Goal: Check status: Check status

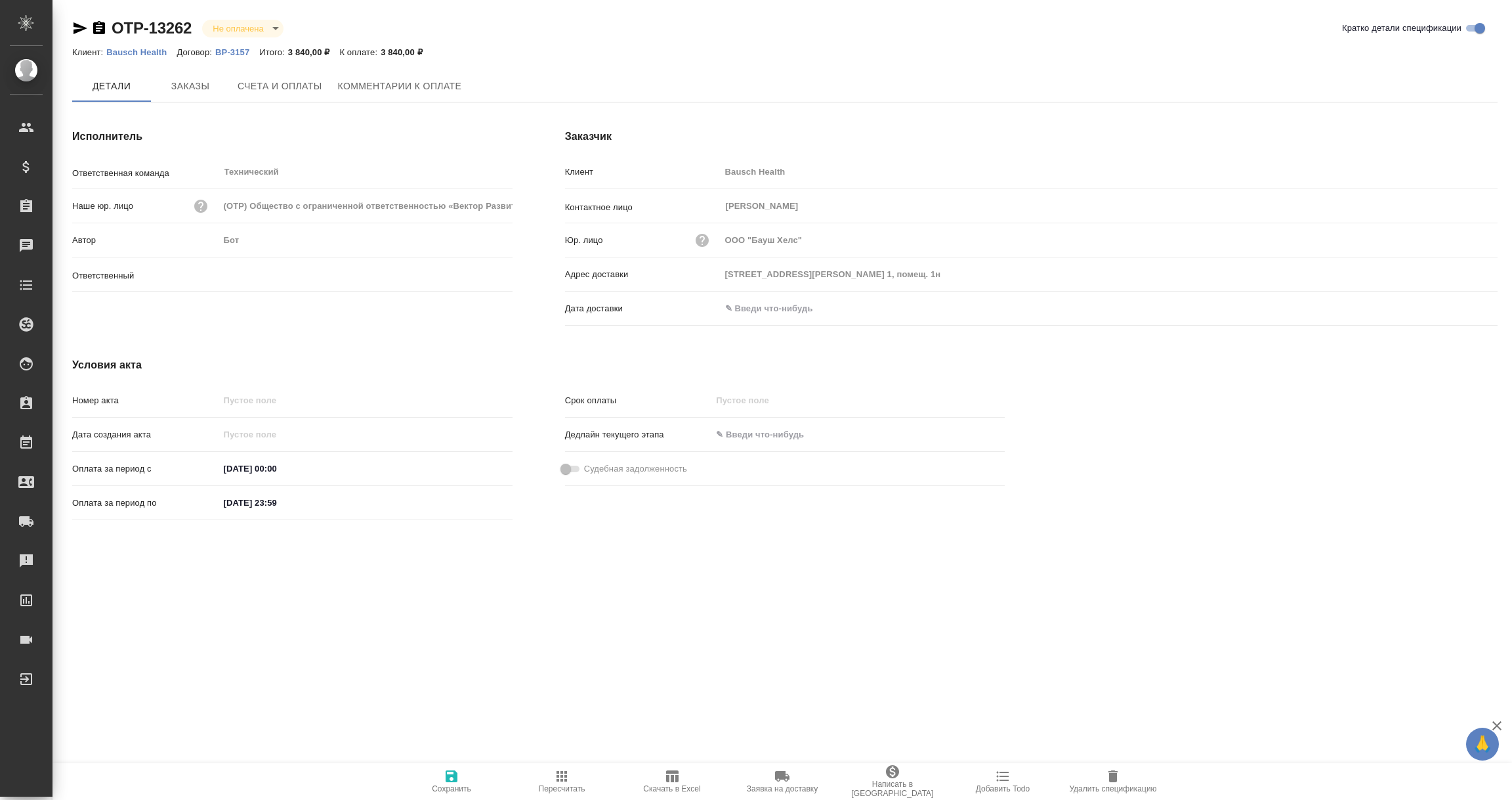
type input "[PERSON_NAME]"
click at [754, 313] on input "text" at bounding box center [778, 308] width 115 height 19
click at [1451, 310] on icon "button" at bounding box center [1459, 309] width 16 height 16
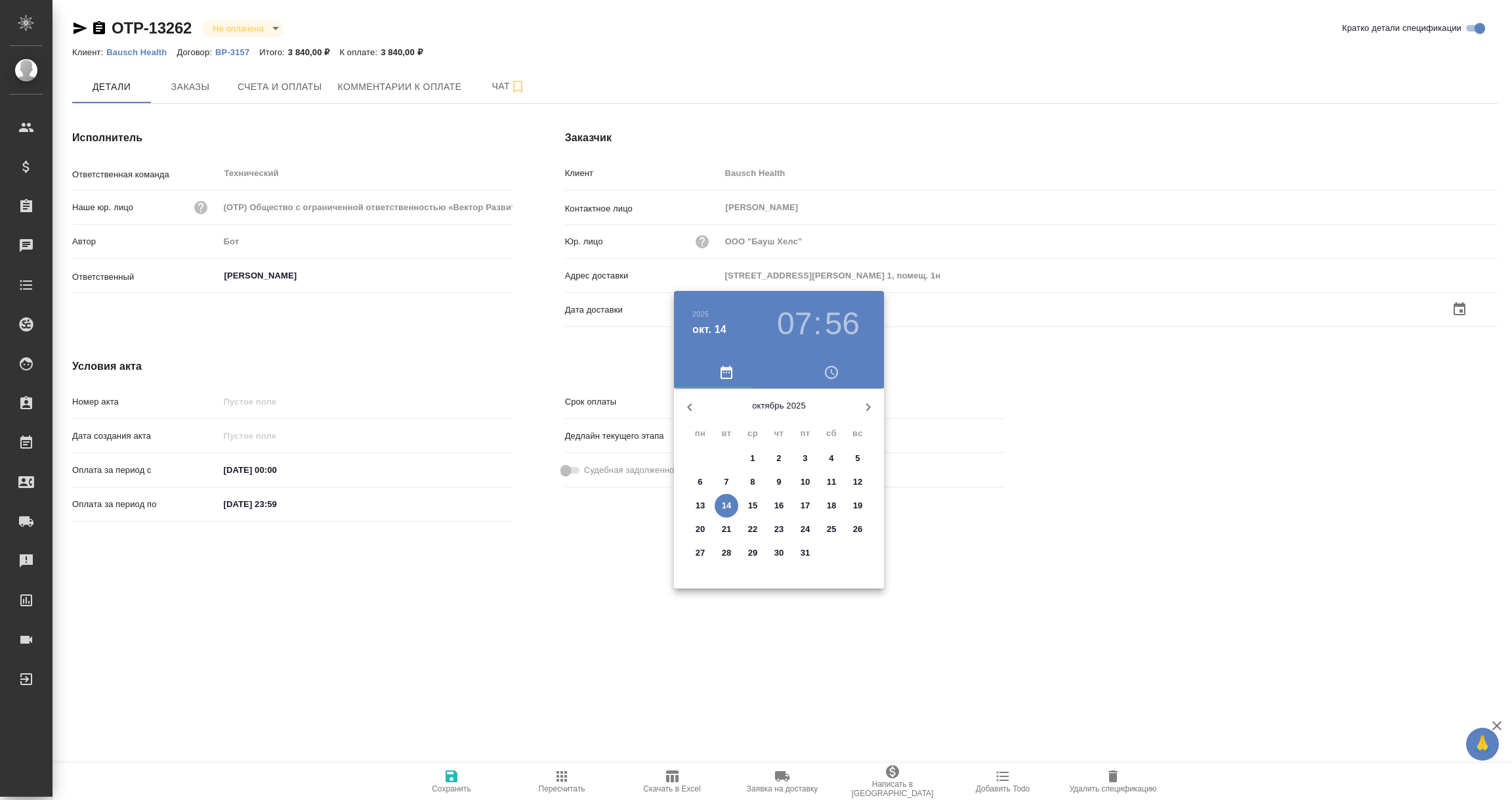
click at [731, 497] on button "14" at bounding box center [726, 505] width 24 height 24
type input "14.10.2025 07:56"
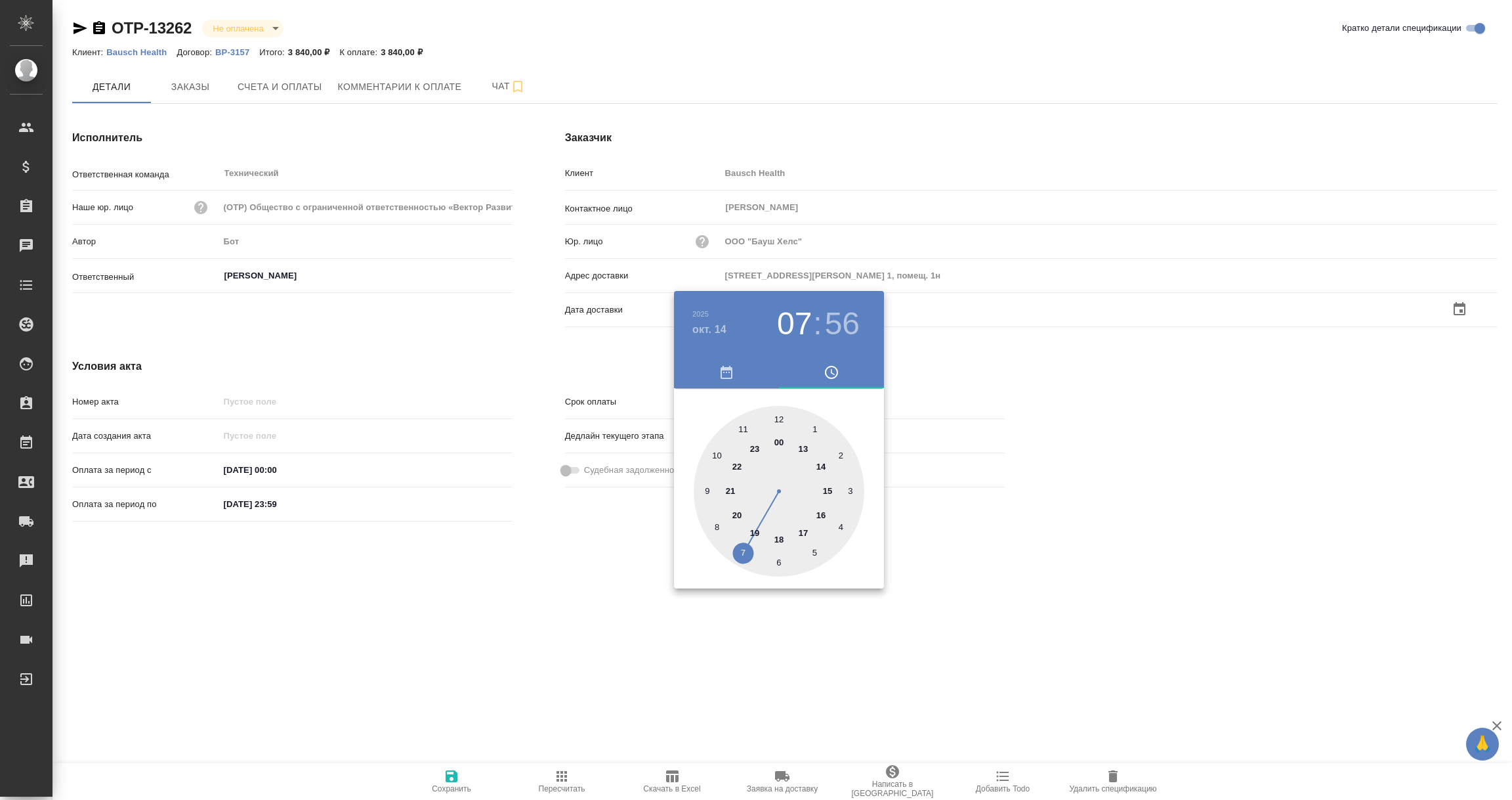
click at [587, 610] on div at bounding box center [756, 400] width 1512 height 800
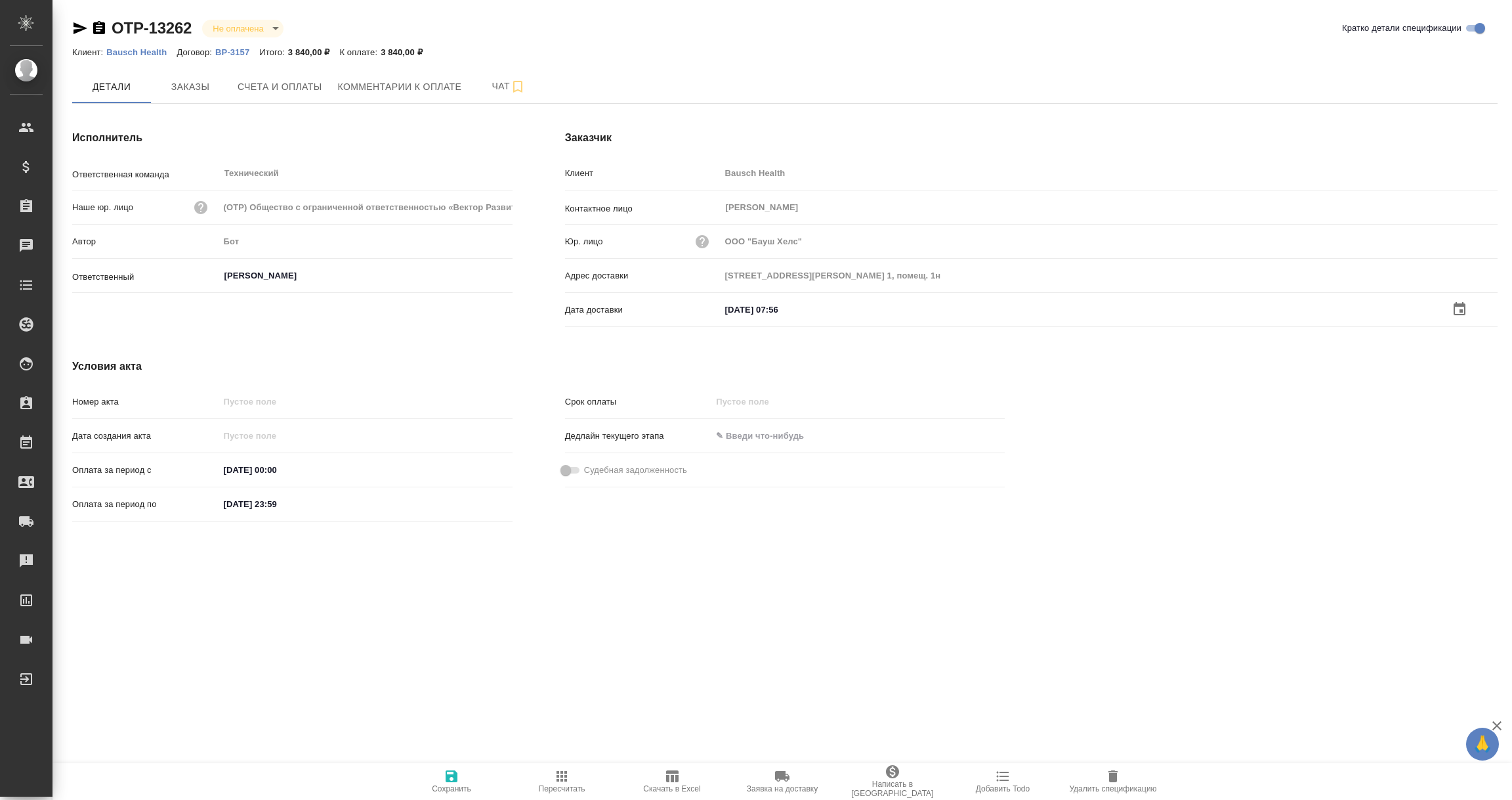
click at [448, 773] on icon "button" at bounding box center [451, 775] width 16 height 16
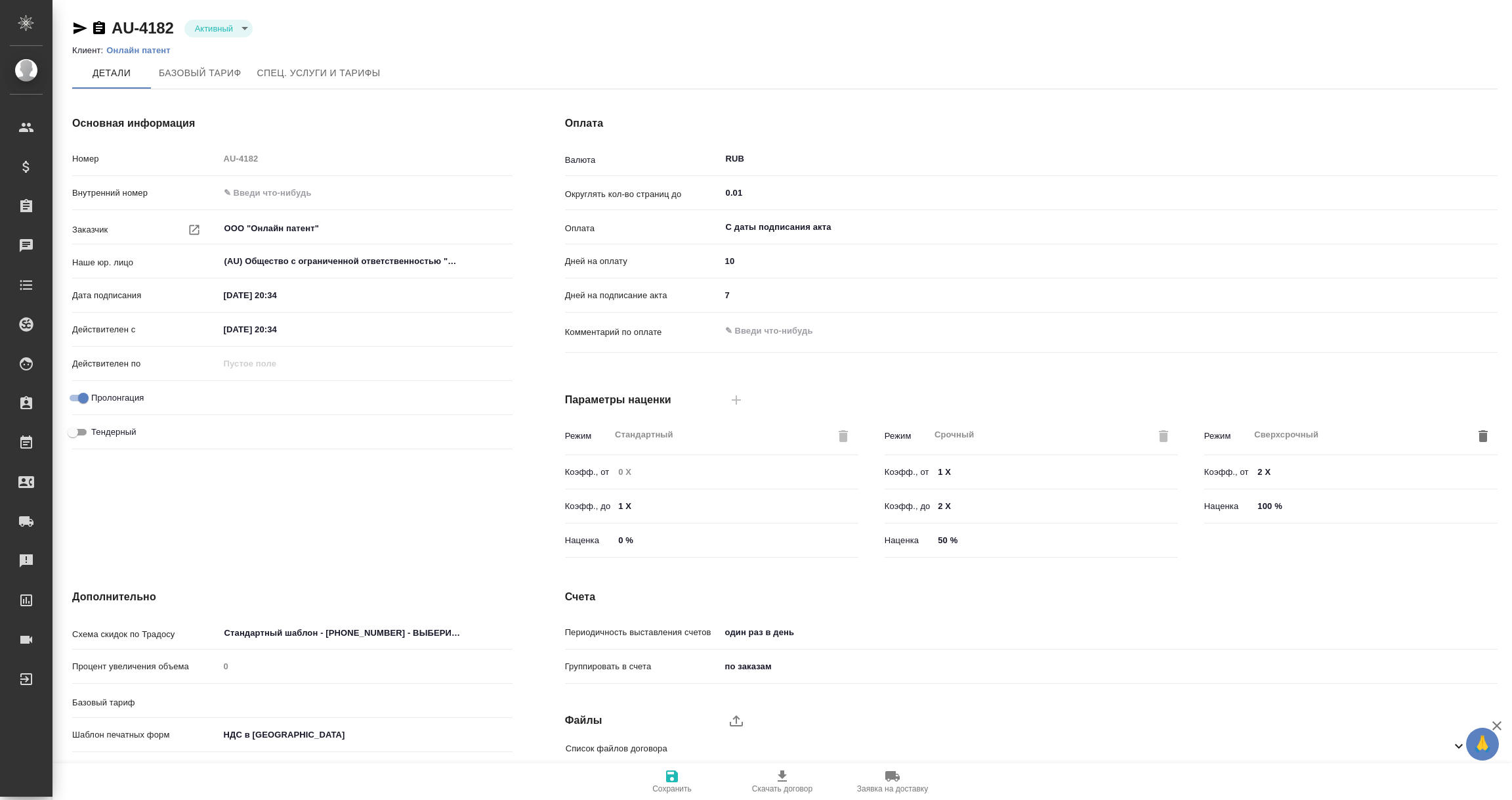
type input "Базовый ТП 2025"
